Goal: Task Accomplishment & Management: Manage account settings

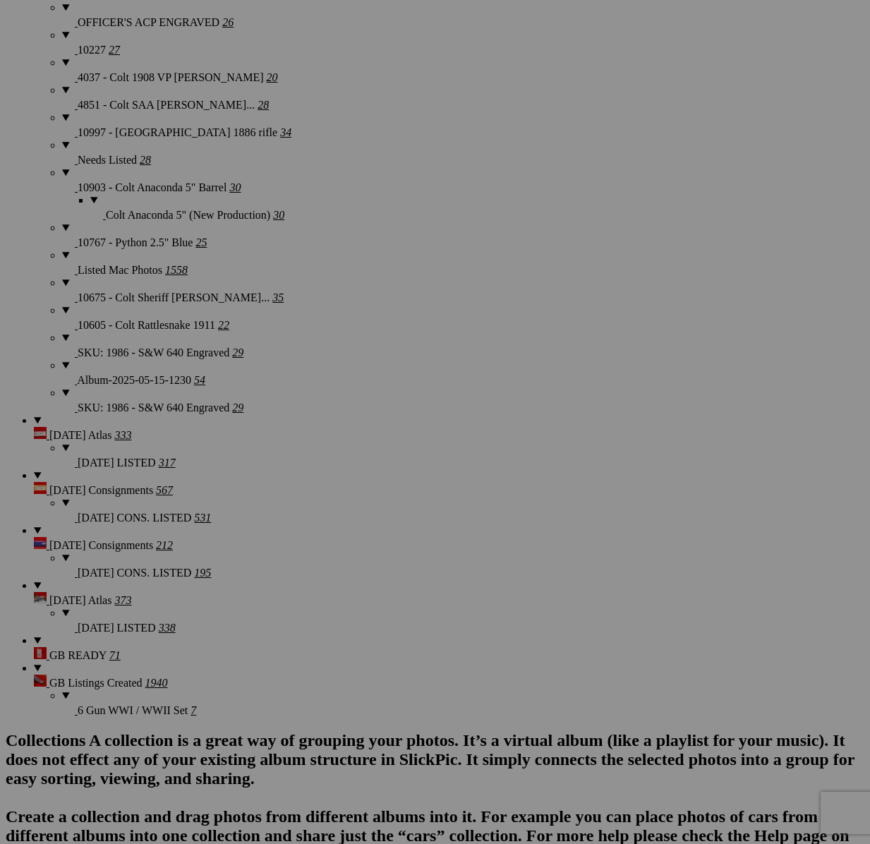
scroll to position [3052, 0]
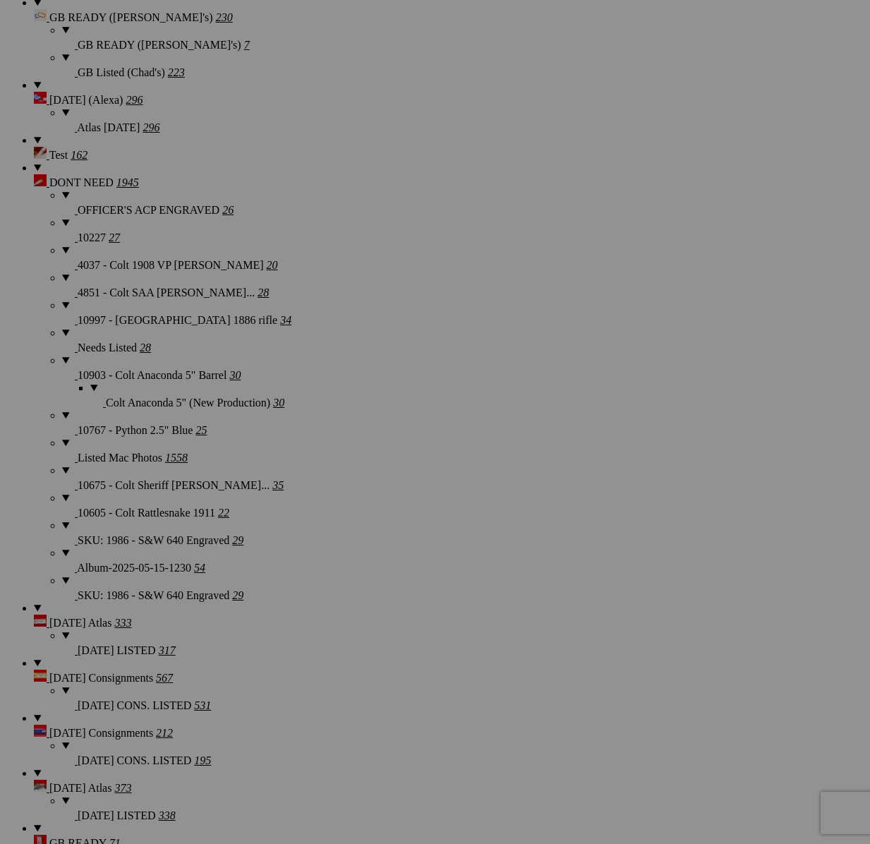
drag, startPoint x: 221, startPoint y: 348, endPoint x: 232, endPoint y: 351, distance: 11.2
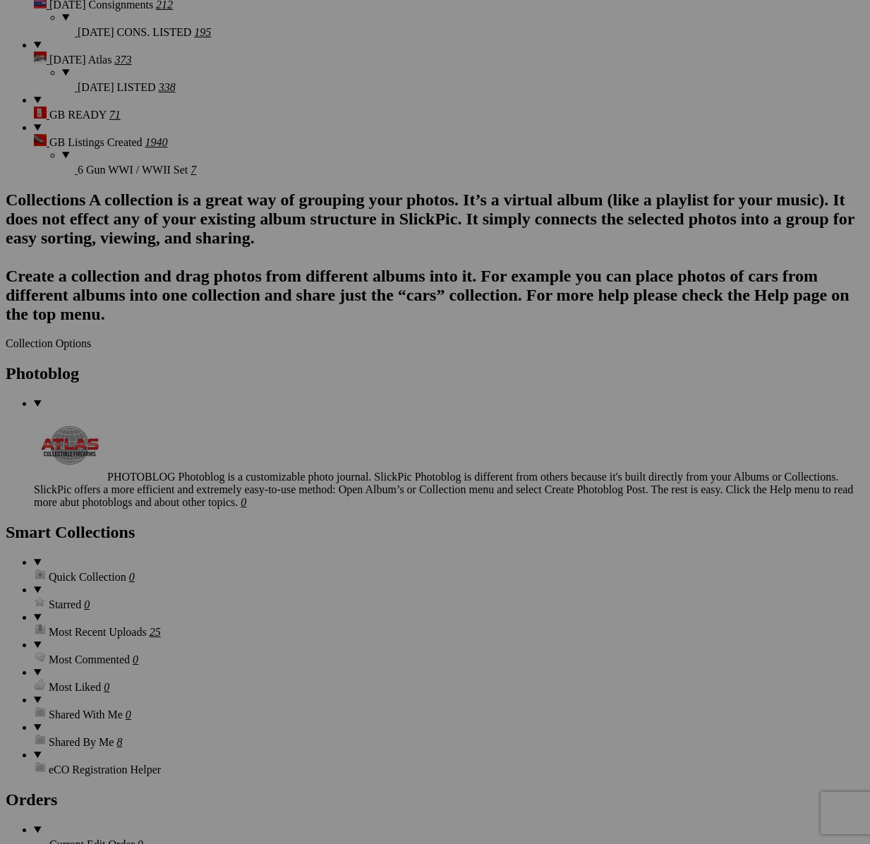
scroll to position [3784, 0]
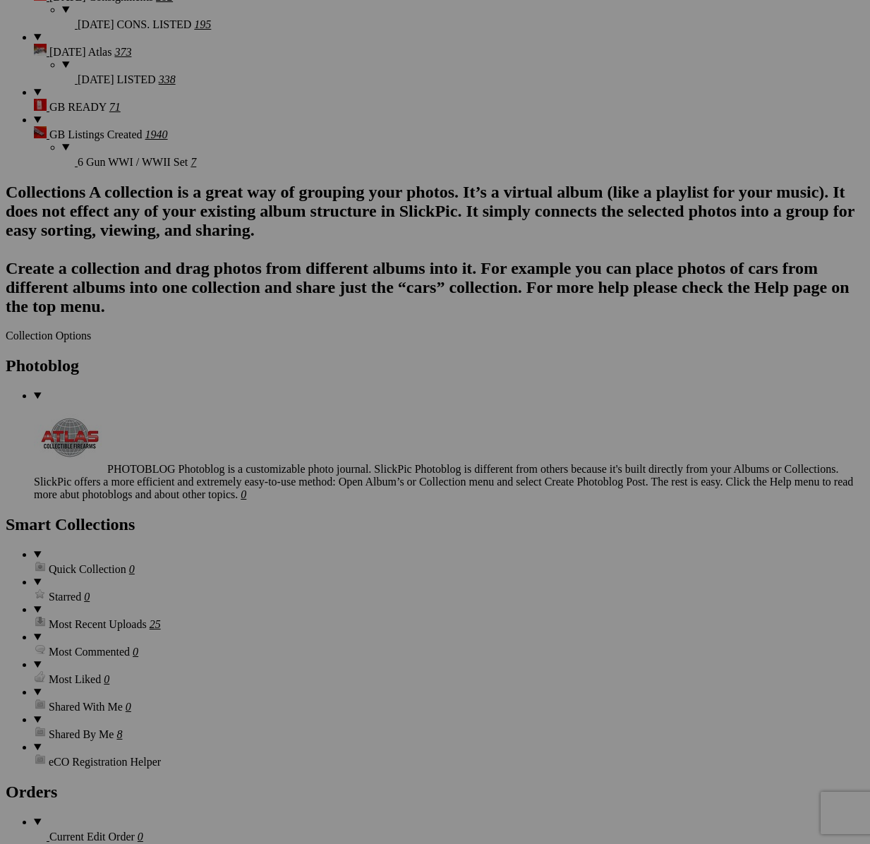
type textarea "<!-- SlickPic.com image hosting. HTML Bulk Share code Starts Here --> <div styl…"
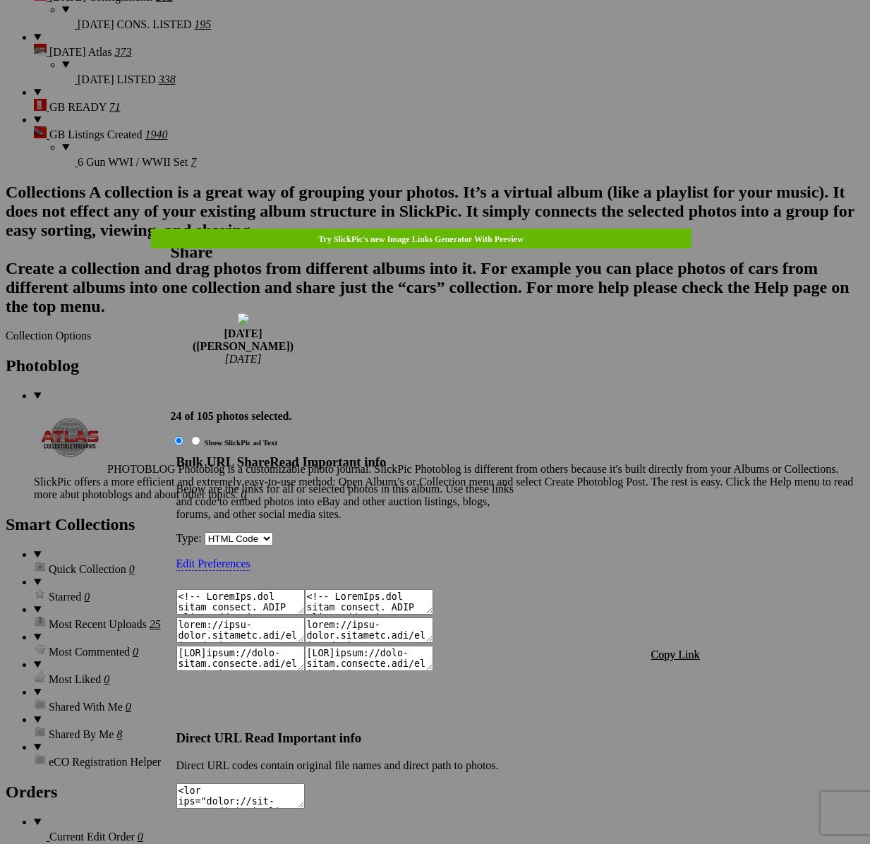
click at [676, 648] on span "Copy Link" at bounding box center [675, 654] width 49 height 12
click at [443, 39] on div at bounding box center [435, 422] width 870 height 844
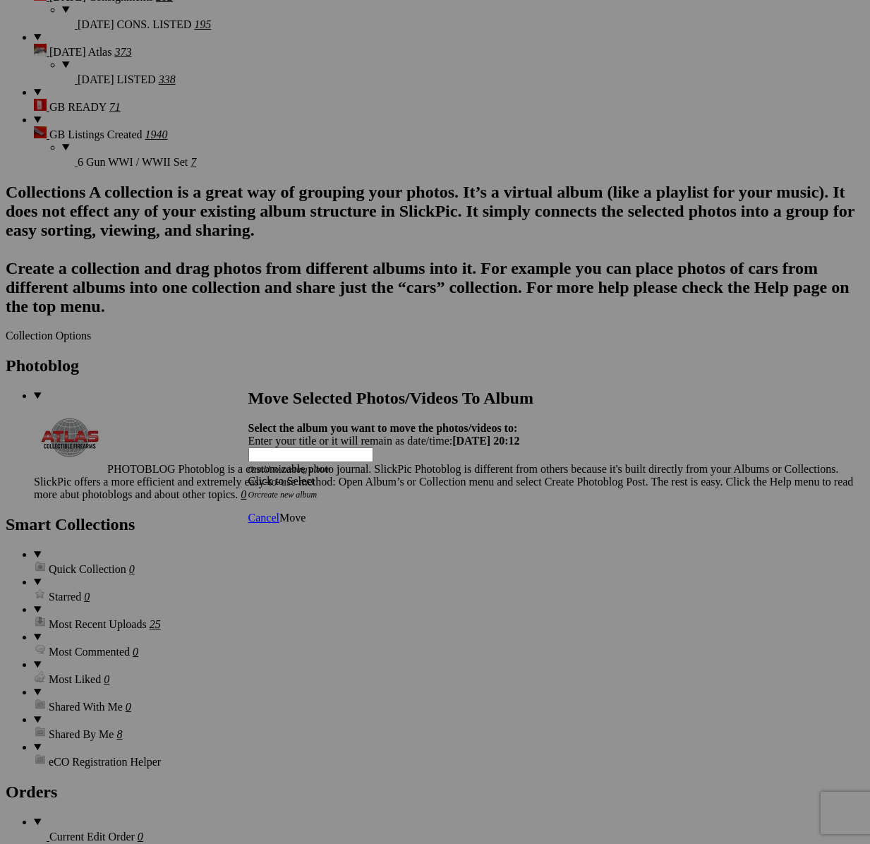
click at [500, 475] on div "Click to Select" at bounding box center [435, 481] width 374 height 13
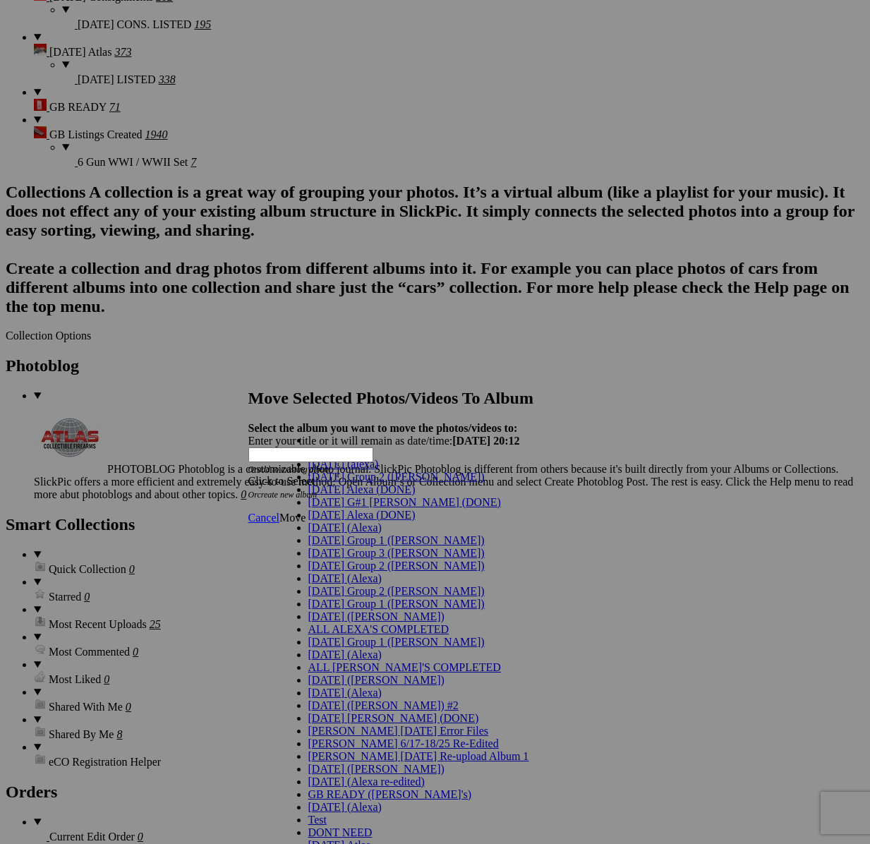
scroll to position [188, 0]
click at [327, 610] on span "[DATE] ([PERSON_NAME])" at bounding box center [376, 616] width 136 height 12
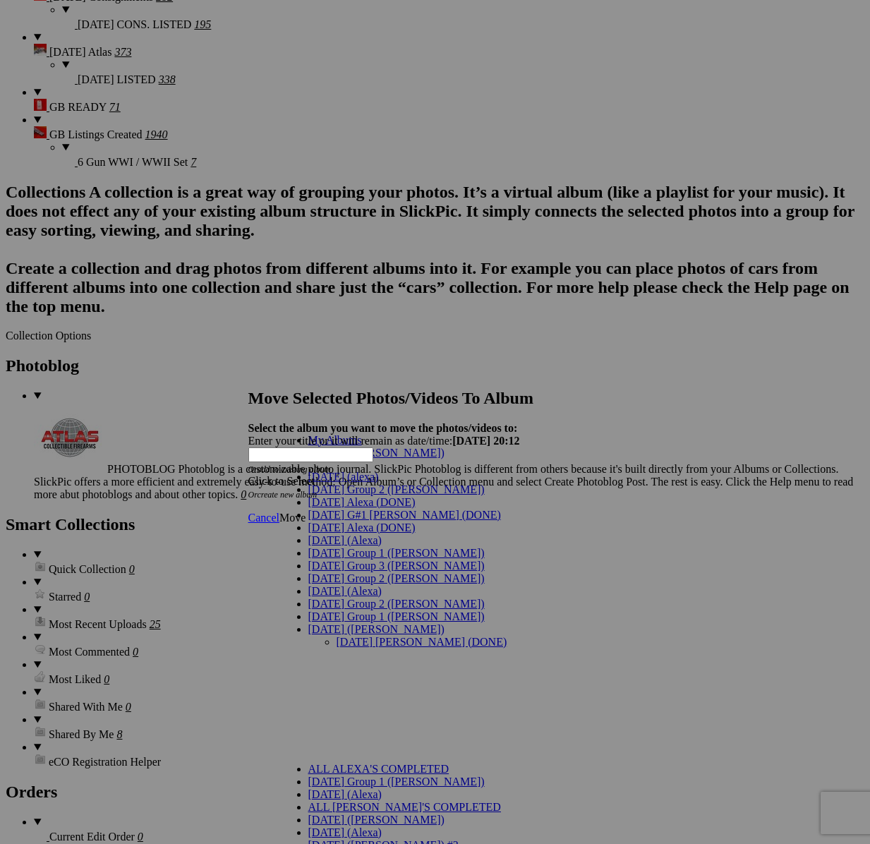
click at [336, 635] on link "[DATE] [PERSON_NAME] (DONE)" at bounding box center [421, 641] width 171 height 12
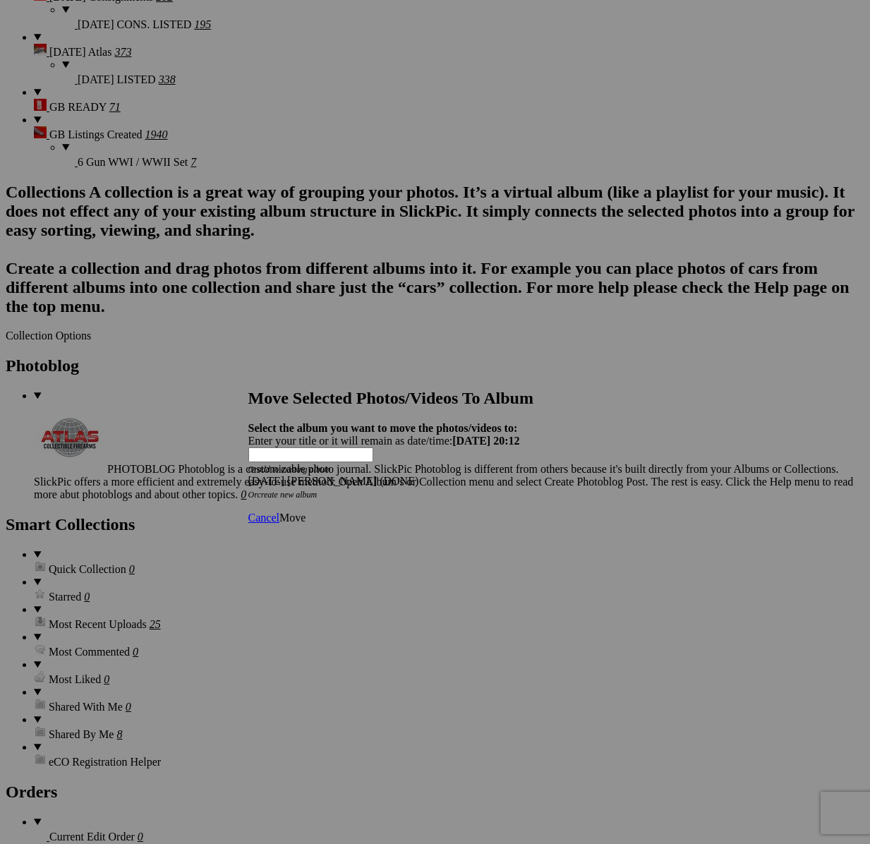
click at [305, 511] on span "Move" at bounding box center [292, 517] width 26 height 12
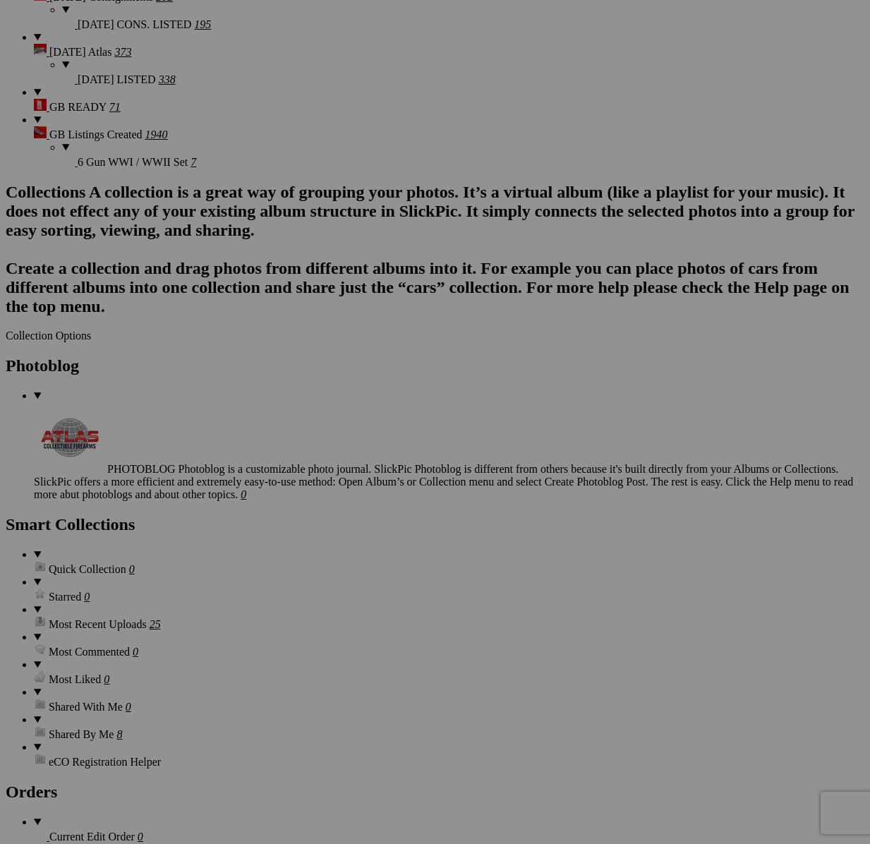
scroll to position [3302, 0]
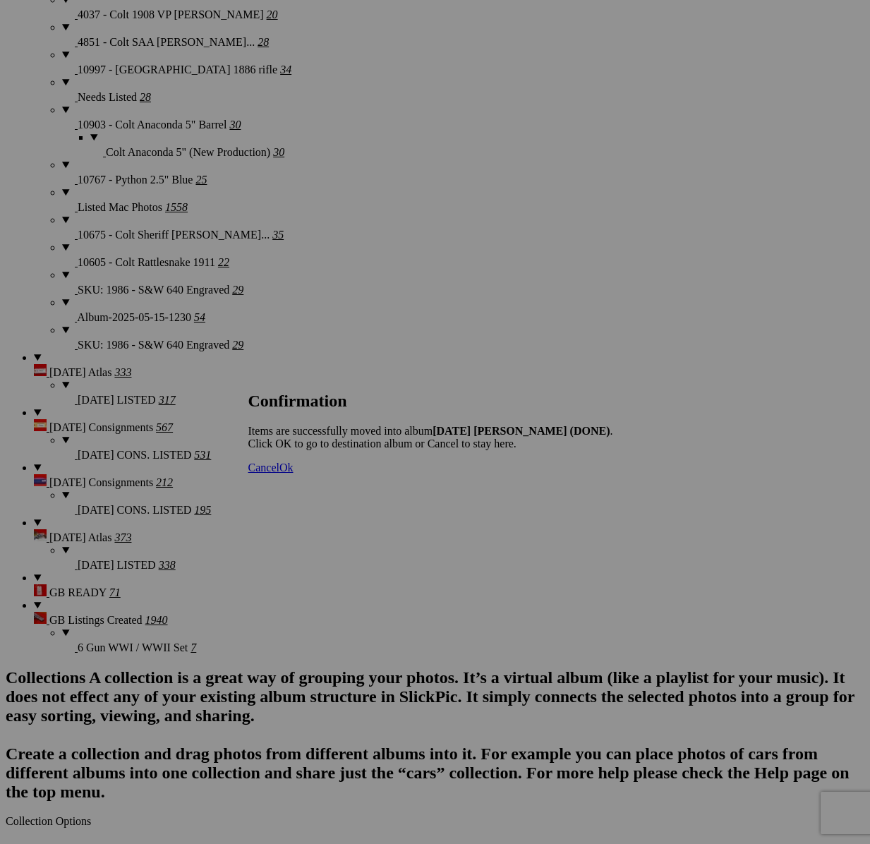
click at [279, 473] on span "Cancel" at bounding box center [263, 467] width 31 height 12
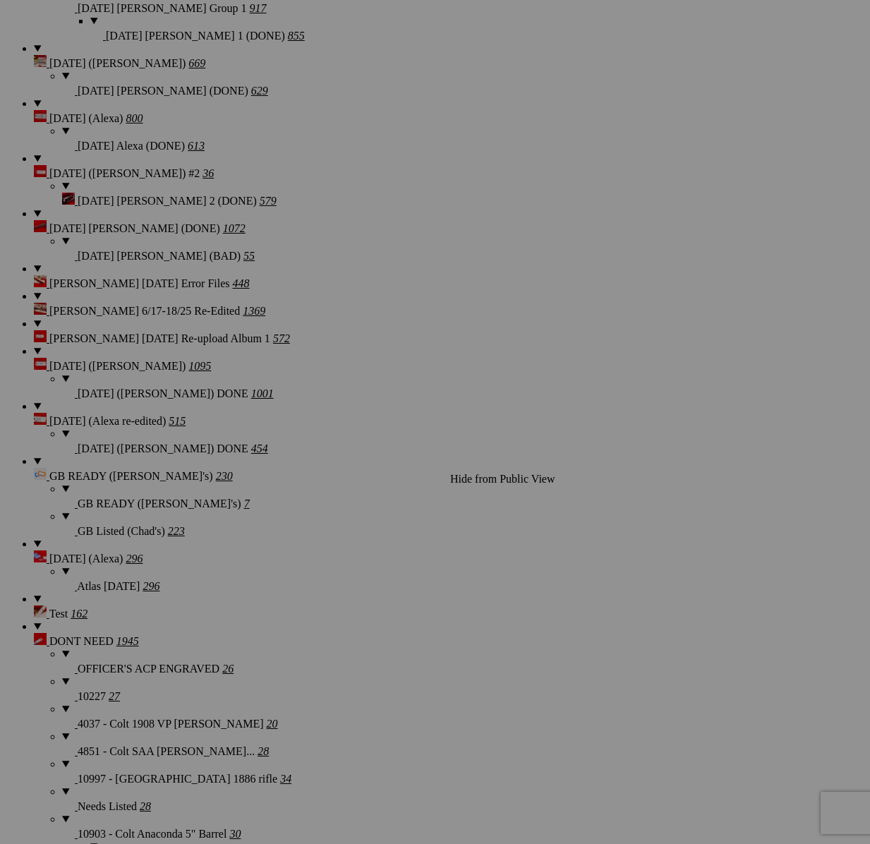
scroll to position [3660, 0]
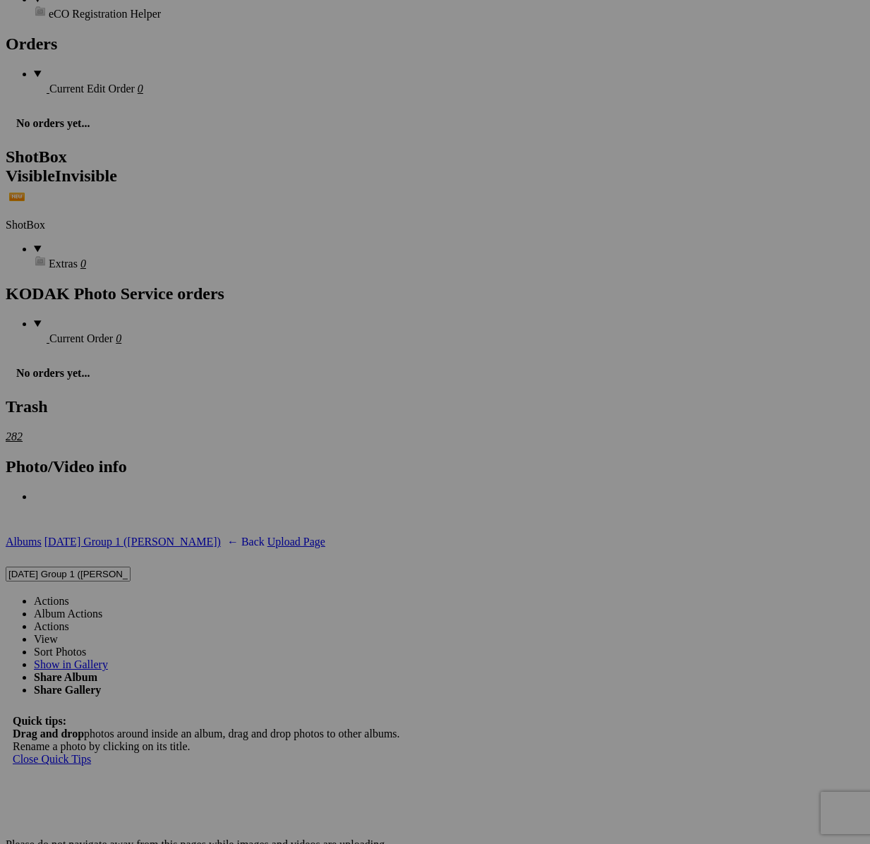
scroll to position [4783, 0]
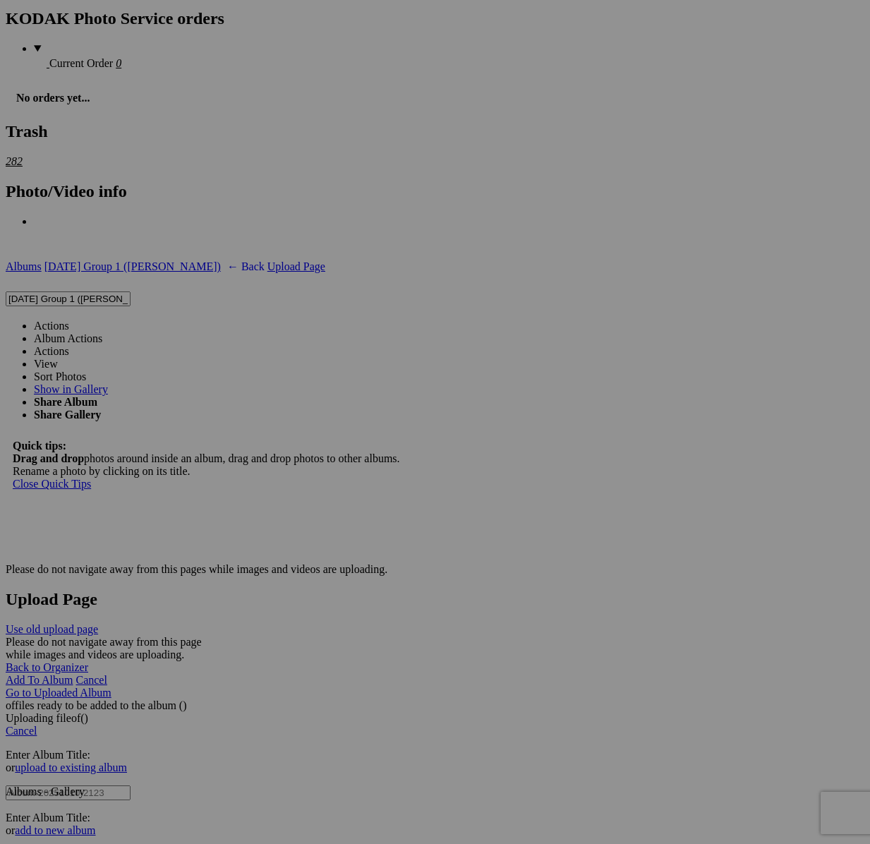
drag, startPoint x: 359, startPoint y: 595, endPoint x: 363, endPoint y: 568, distance: 27.0
click at [69, 320] on link "Actions" at bounding box center [51, 326] width 35 height 12
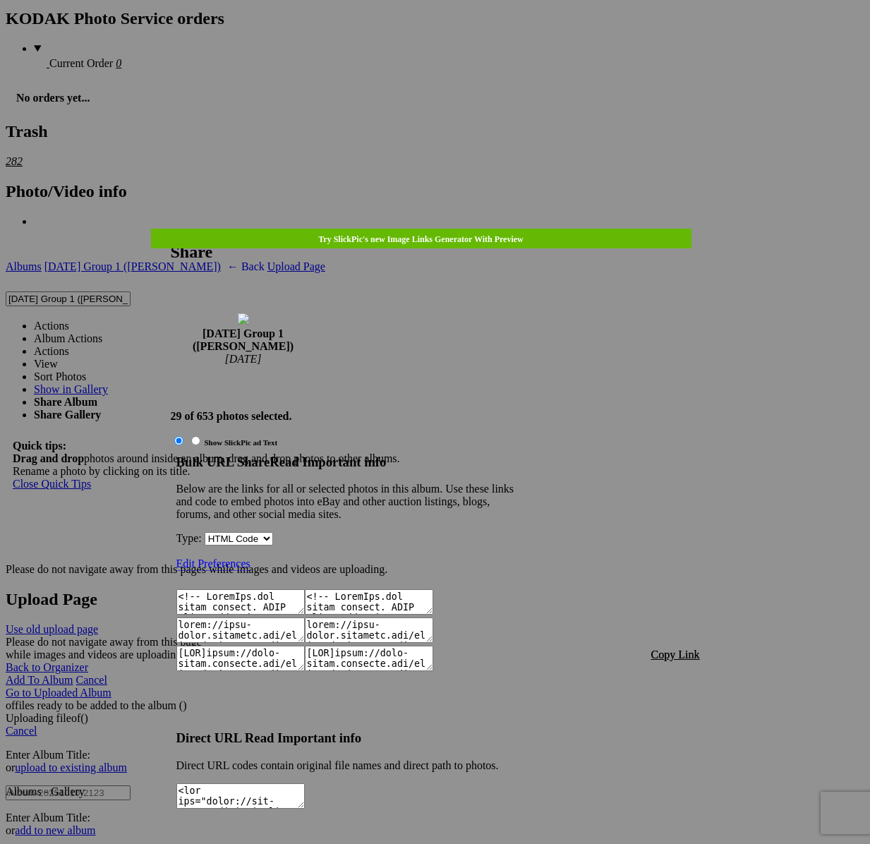
click at [671, 648] on span "Copy Link" at bounding box center [675, 654] width 49 height 12
click at [429, 39] on div at bounding box center [435, 422] width 870 height 844
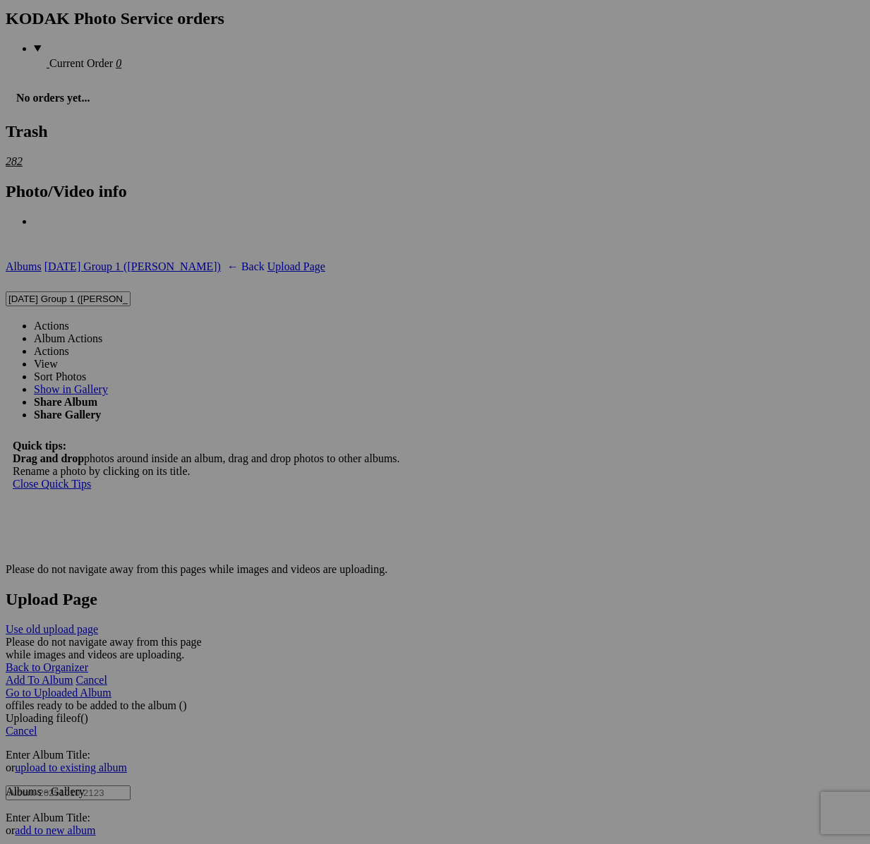
click at [69, 320] on link "Actions" at bounding box center [51, 326] width 35 height 12
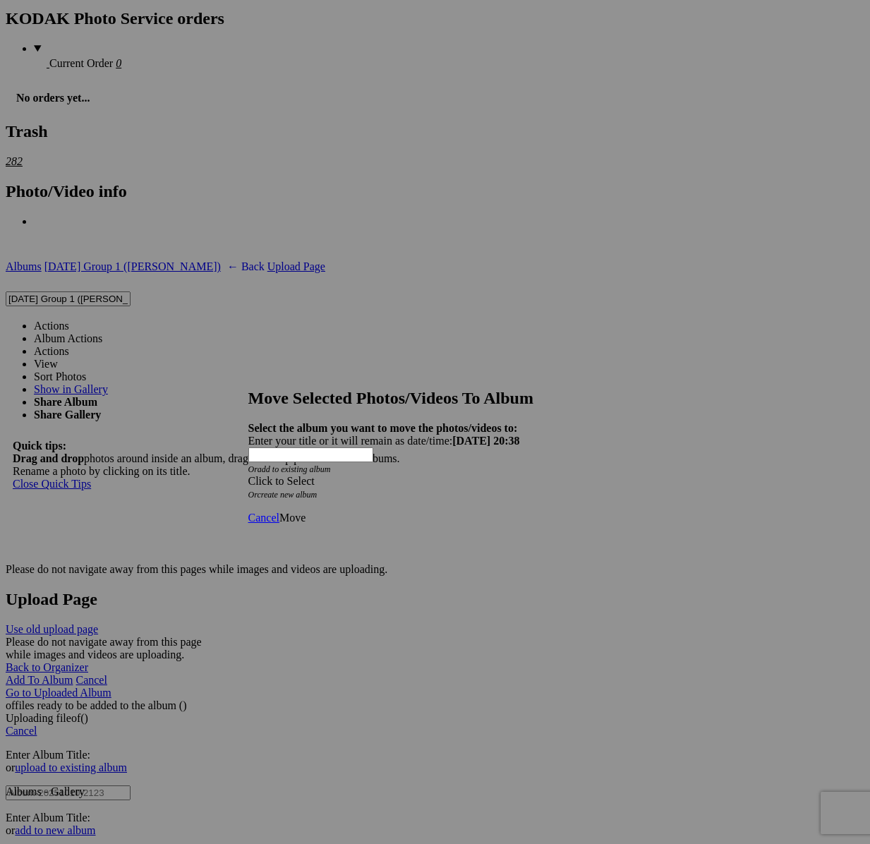
click at [485, 475] on div "Click to Select" at bounding box center [435, 481] width 374 height 13
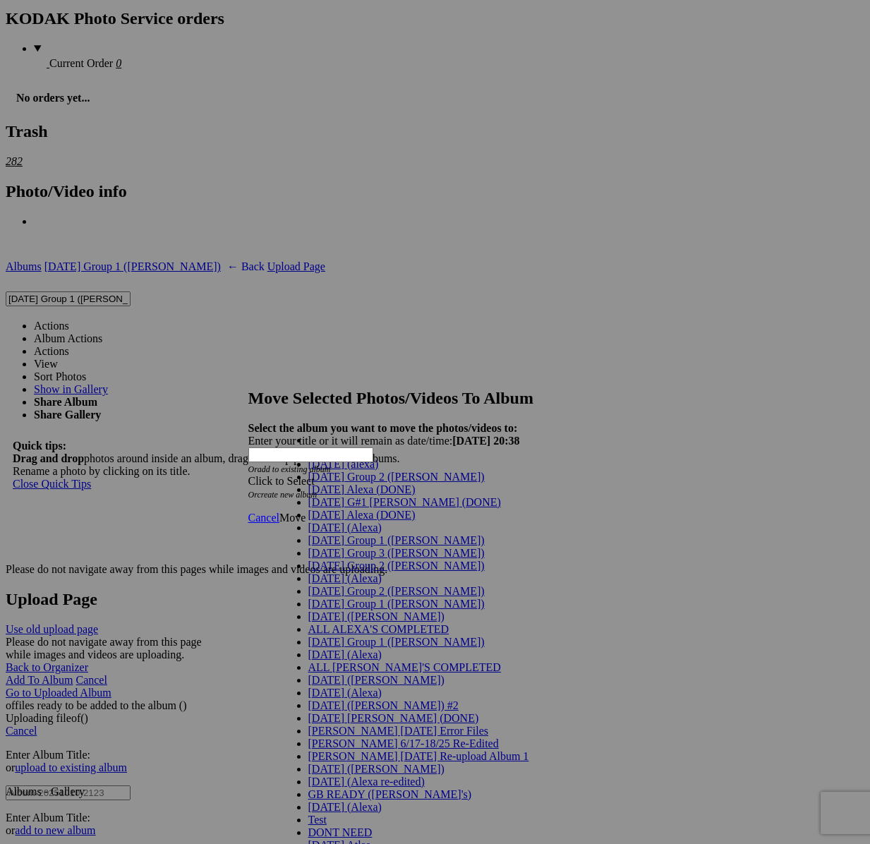
click at [375, 508] on link "[DATE] G#1 [PERSON_NAME] (DONE)" at bounding box center [404, 502] width 193 height 12
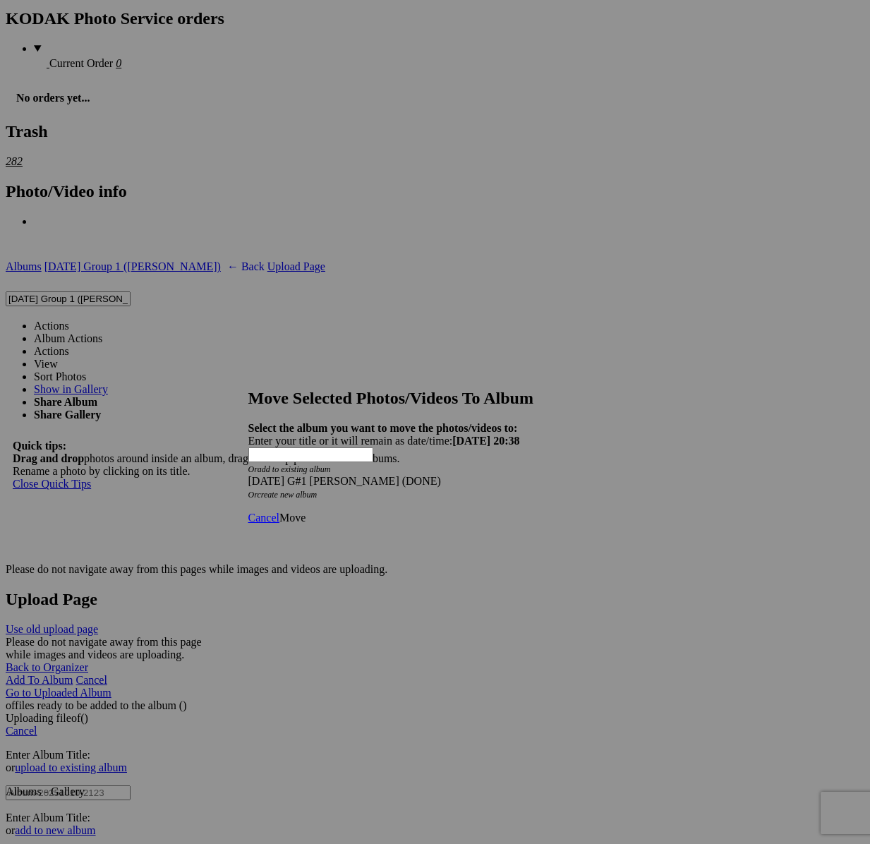
click at [305, 511] on span "Move" at bounding box center [292, 517] width 26 height 12
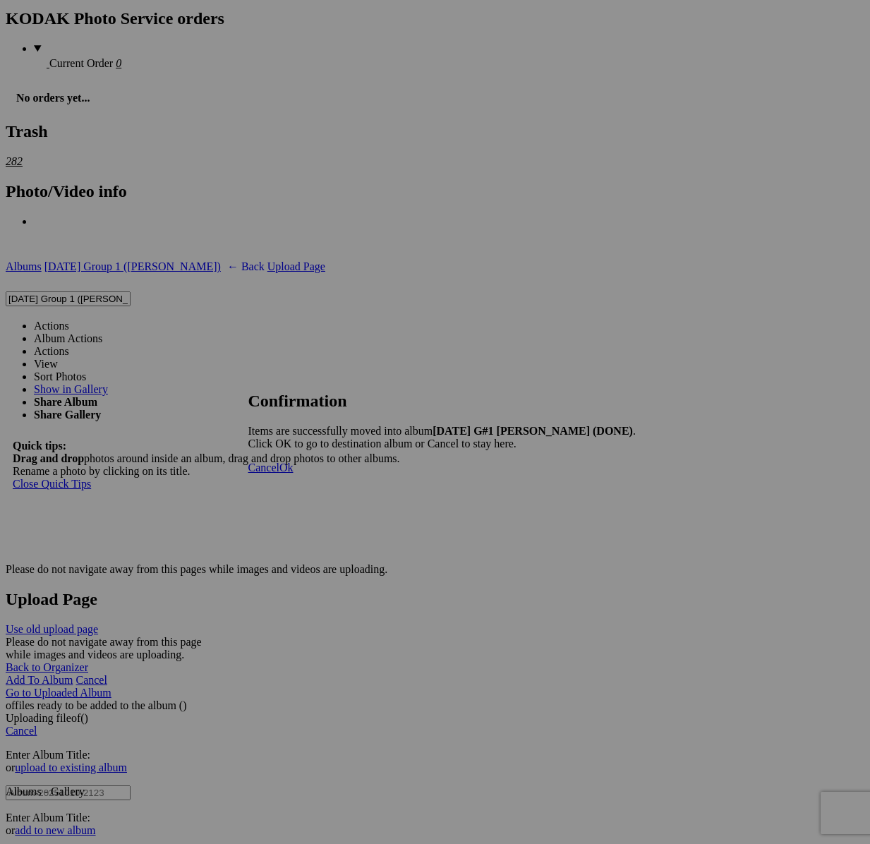
click at [279, 473] on span "Cancel" at bounding box center [263, 467] width 31 height 12
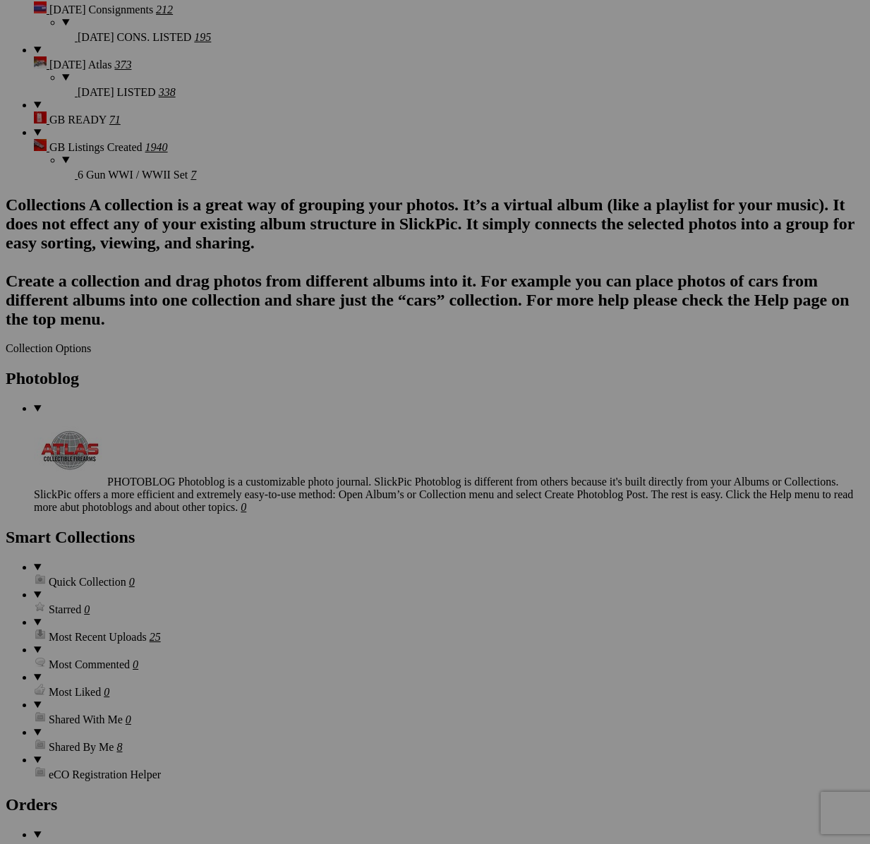
scroll to position [3749, 0]
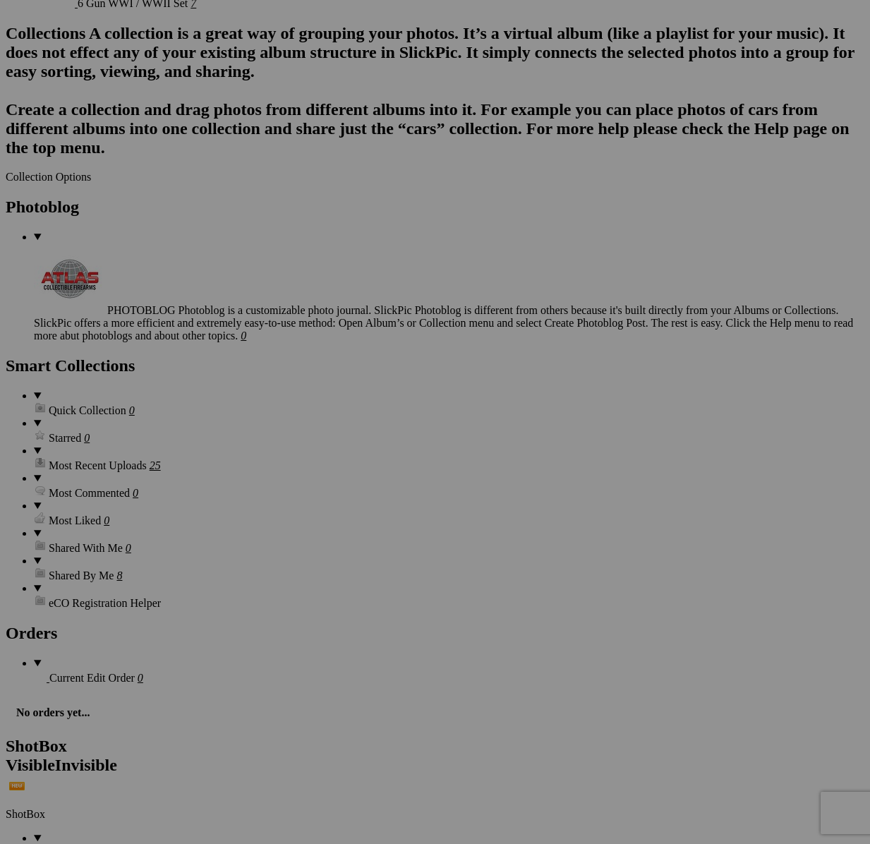
scroll to position [3917, 0]
drag, startPoint x: 359, startPoint y: 568, endPoint x: 397, endPoint y: 577, distance: 39.0
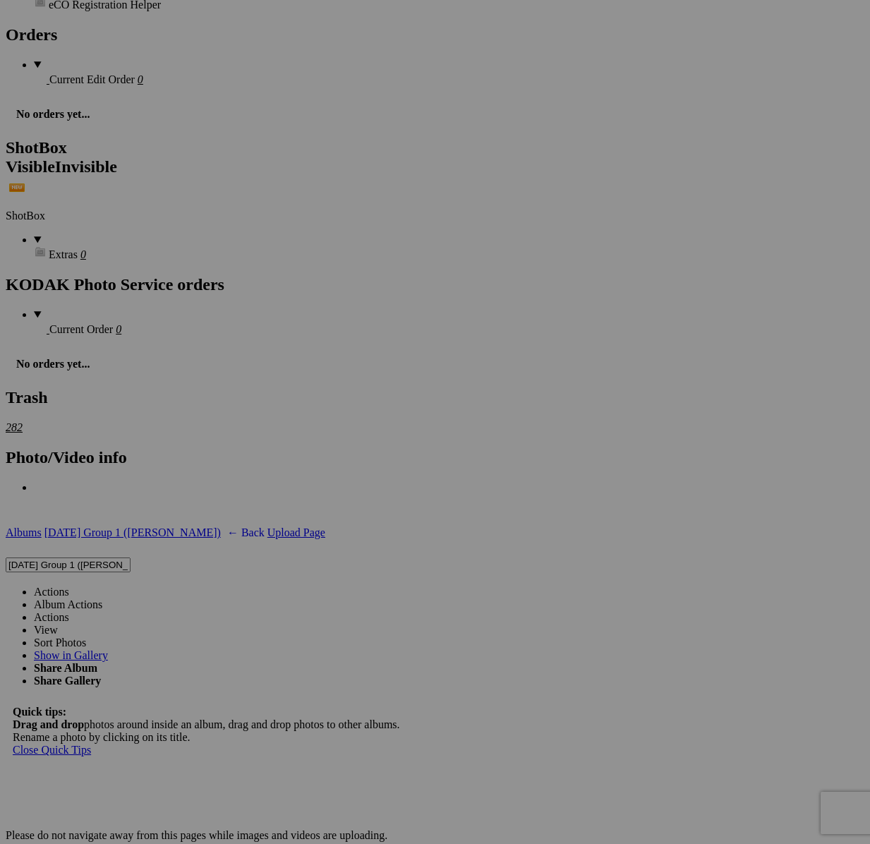
scroll to position [5247, 0]
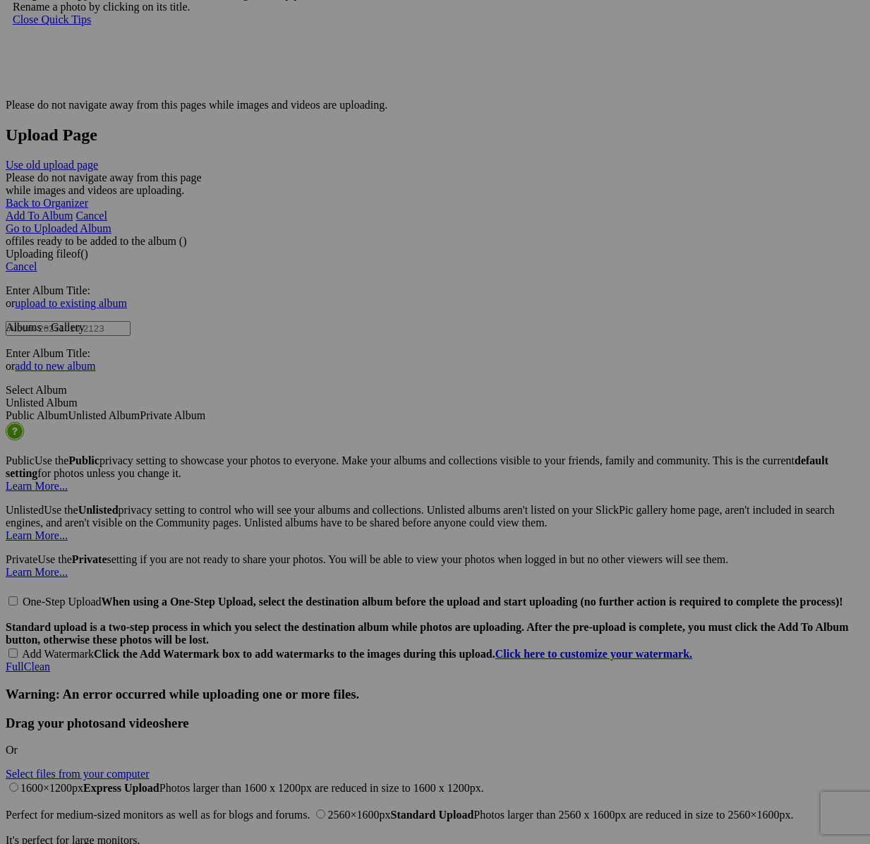
drag, startPoint x: 624, startPoint y: 135, endPoint x: 626, endPoint y: 157, distance: 22.7
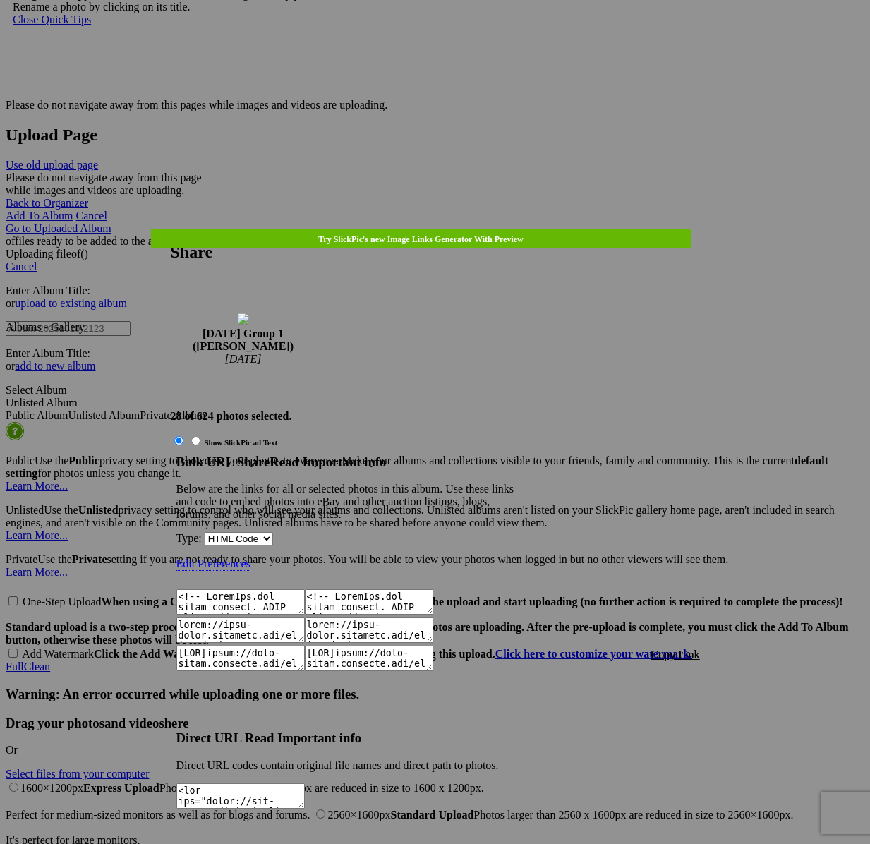
click at [669, 648] on span "Copy Link" at bounding box center [675, 654] width 49 height 12
click at [456, 43] on div at bounding box center [435, 422] width 870 height 844
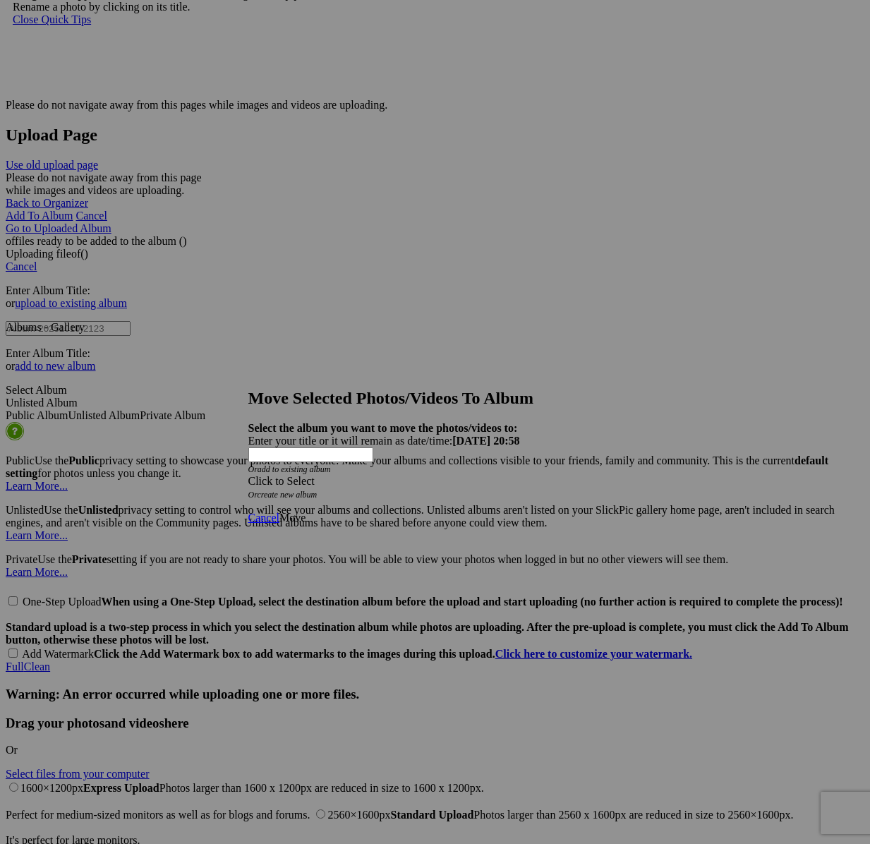
click at [521, 475] on div "Click to Select" at bounding box center [435, 481] width 374 height 13
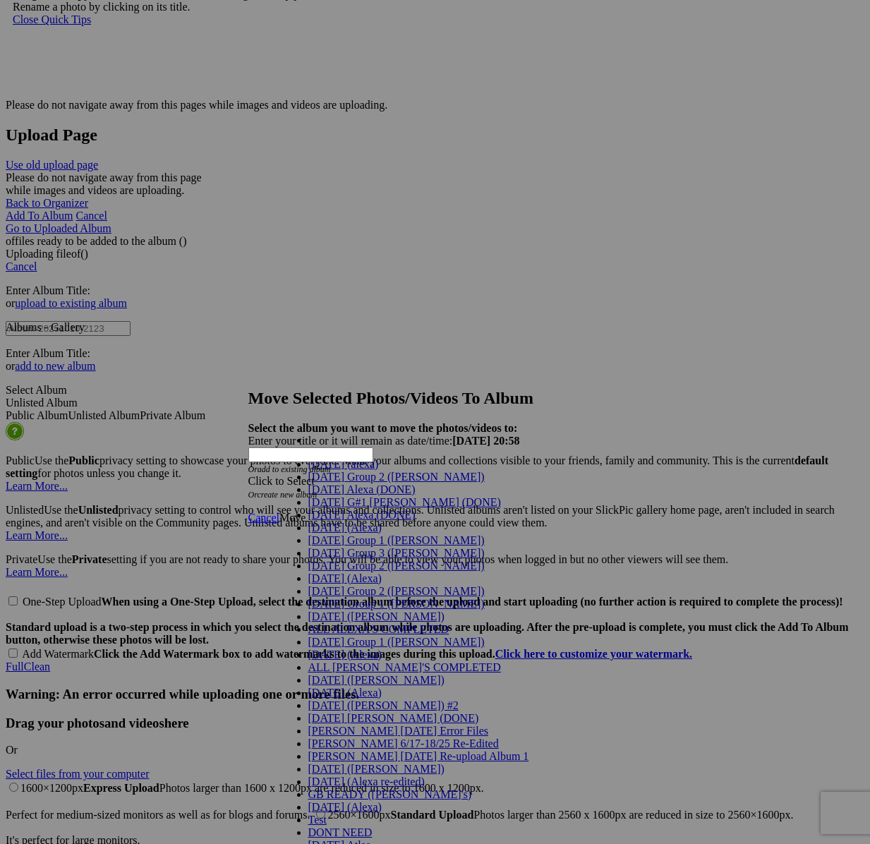
click at [362, 508] on link "[DATE] G#1 [PERSON_NAME] (DONE)" at bounding box center [404, 502] width 193 height 12
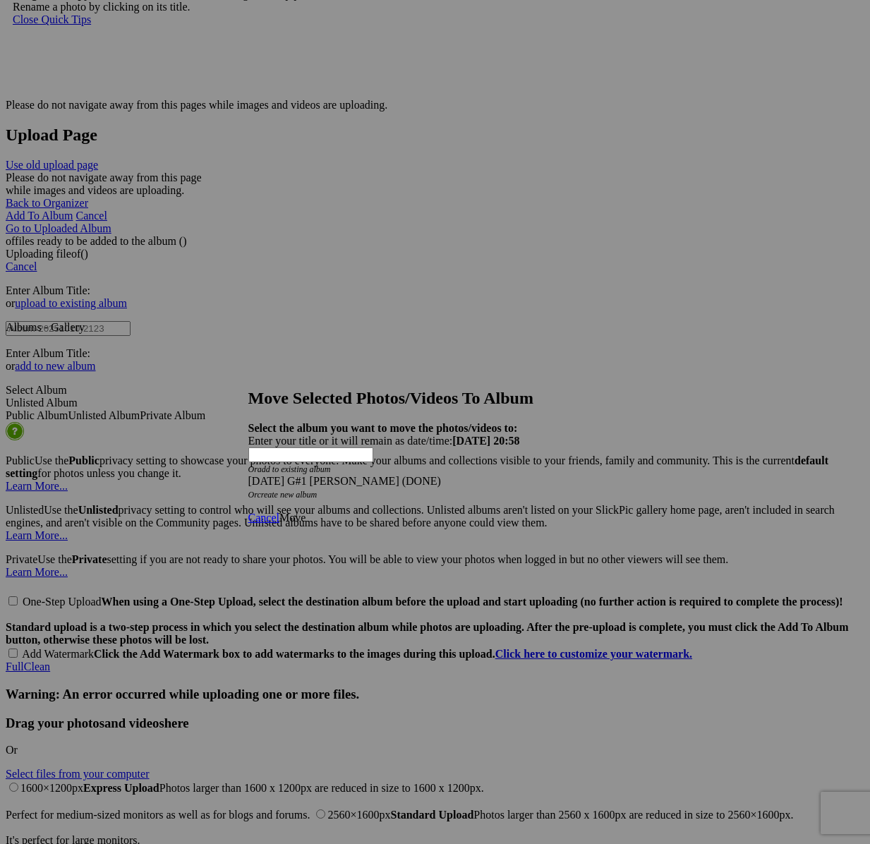
click at [305, 511] on span "Move" at bounding box center [292, 517] width 26 height 12
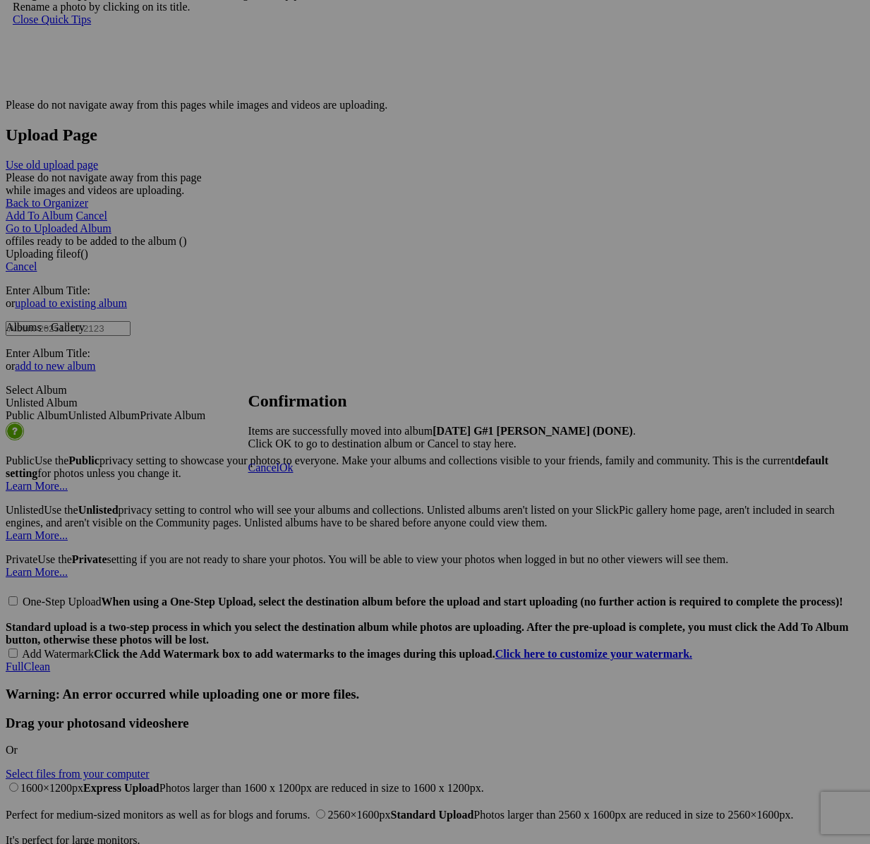
click at [279, 473] on span "Cancel" at bounding box center [263, 467] width 31 height 12
